Goal: Task Accomplishment & Management: Use online tool/utility

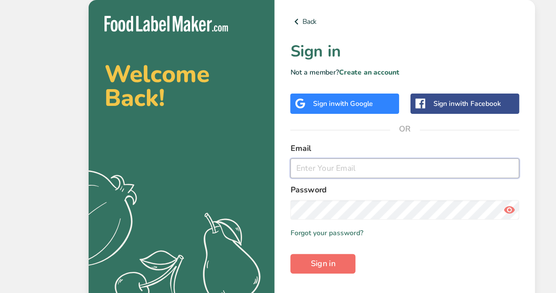
type input "[EMAIL_ADDRESS][DOMAIN_NAME]"
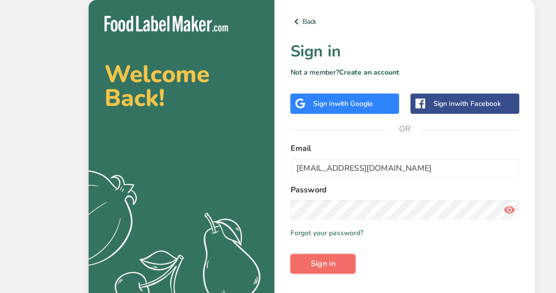
click at [280, 237] on span "Sign in" at bounding box center [288, 235] width 22 height 11
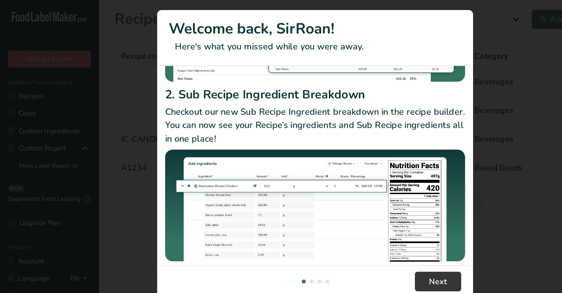
scroll to position [162, 0]
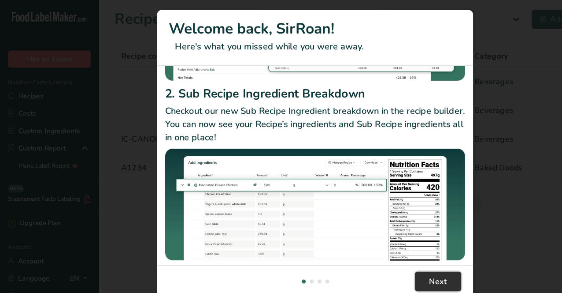
click at [387, 247] on span "Next" at bounding box center [391, 251] width 16 height 11
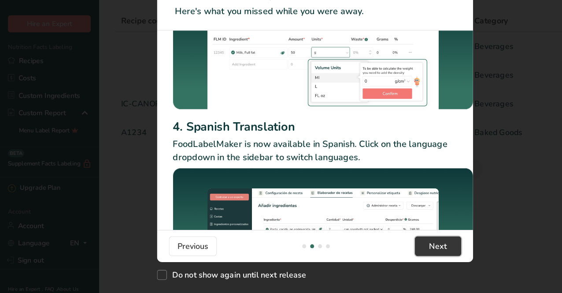
scroll to position [142, 0]
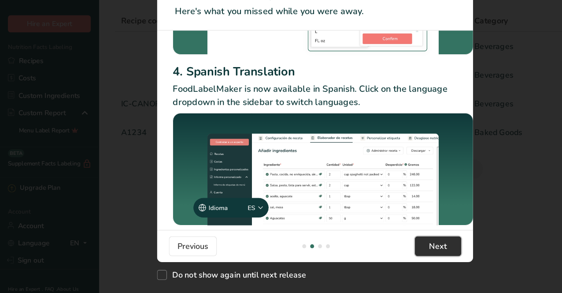
click at [391, 248] on span "Next" at bounding box center [391, 251] width 16 height 11
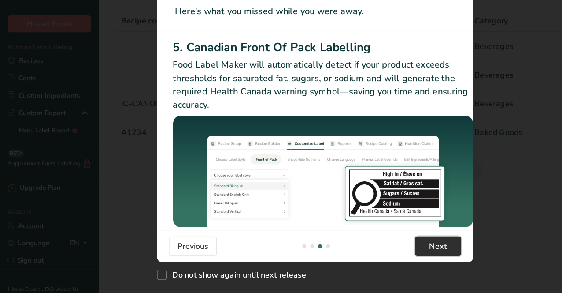
click at [388, 249] on span "Next" at bounding box center [391, 251] width 16 height 11
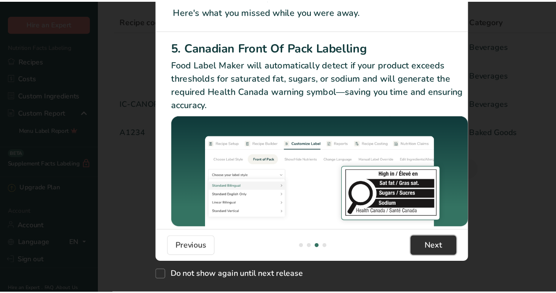
scroll to position [0, 839]
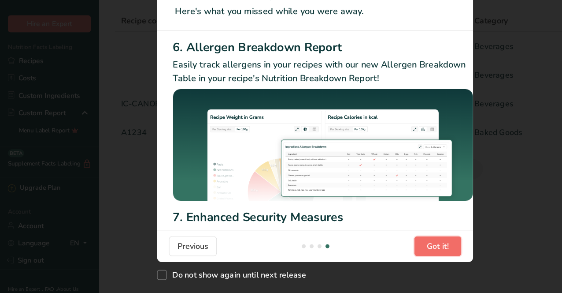
click at [388, 249] on span "Got it!" at bounding box center [391, 251] width 20 height 11
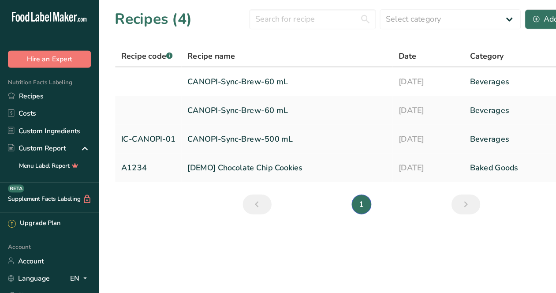
click at [170, 124] on link "CANOPI-Sync-Brew-500 mL" at bounding box center [256, 124] width 178 height 19
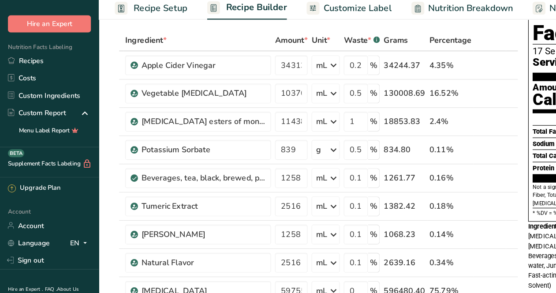
scroll to position [37, 0]
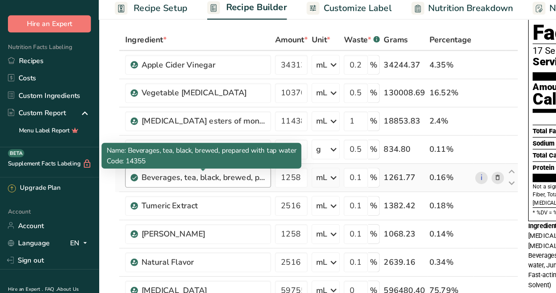
click at [194, 191] on div "Beverages, tea, black, brewed, prepared with tap water" at bounding box center [181, 189] width 110 height 11
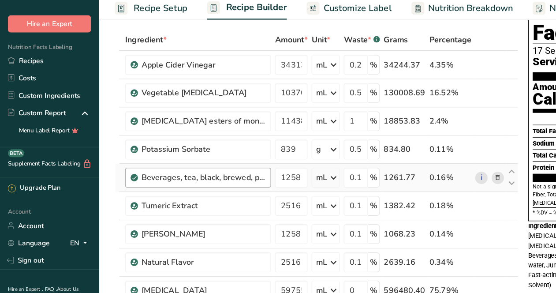
click at [206, 187] on div "Beverages, tea, black, brewed, prepared with tap water" at bounding box center [181, 189] width 110 height 11
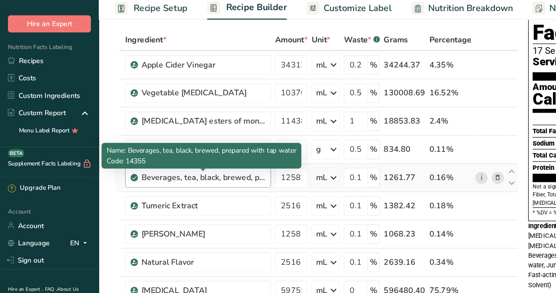
click at [206, 187] on div "Beverages, tea, black, brewed, prepared with tap water" at bounding box center [181, 189] width 110 height 11
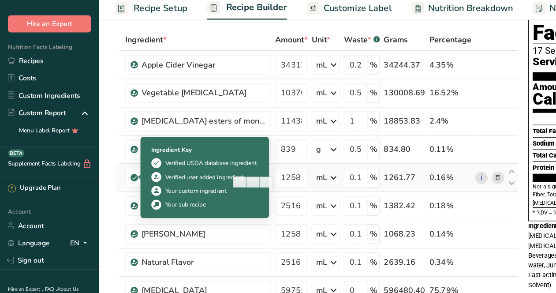
click at [119, 190] on icon at bounding box center [119, 190] width 5 height 8
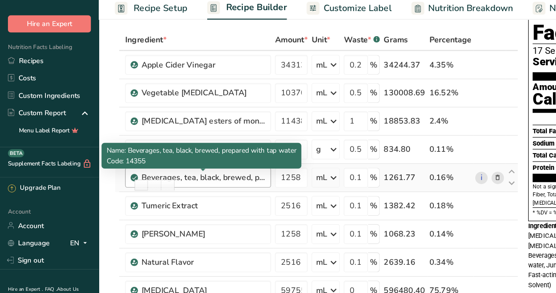
click at [185, 185] on div "Beverages, tea, black, brewed, prepared with tap water" at bounding box center [181, 189] width 110 height 11
